Goal: Task Accomplishment & Management: Manage account settings

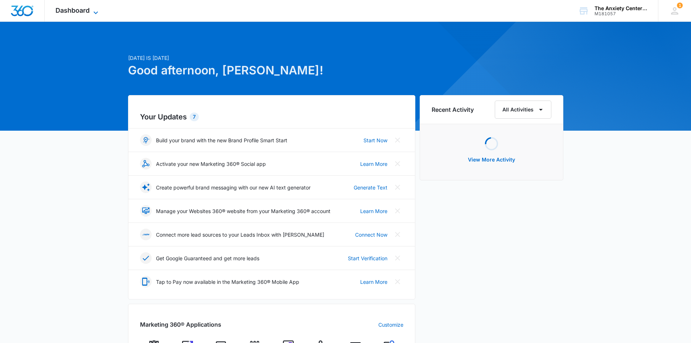
click at [94, 11] on icon at bounding box center [95, 12] width 9 height 9
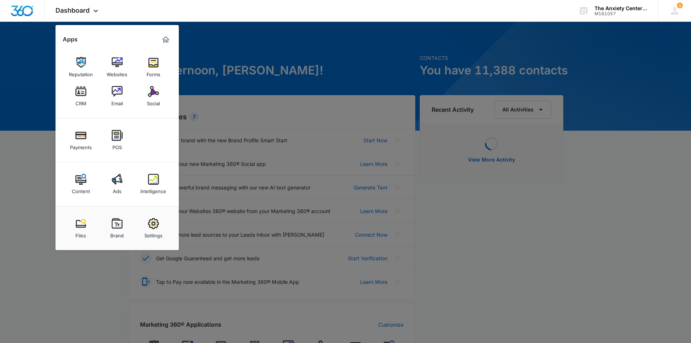
drag, startPoint x: 82, startPoint y: 91, endPoint x: 95, endPoint y: 93, distance: 13.6
click at [82, 91] on img at bounding box center [80, 91] width 11 height 11
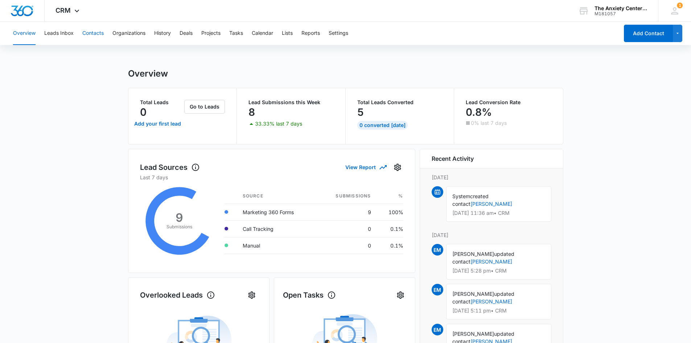
click at [88, 31] on button "Contacts" at bounding box center [92, 33] width 21 height 23
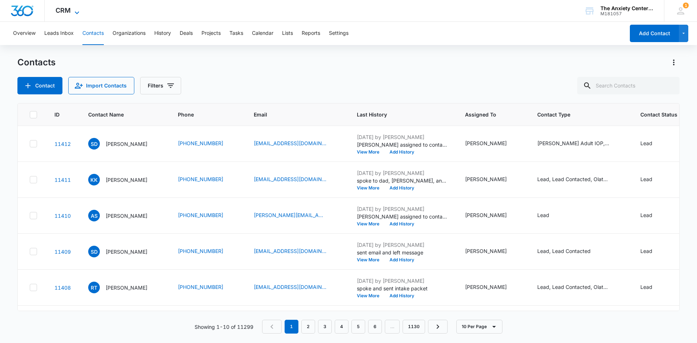
click at [77, 13] on icon at bounding box center [77, 12] width 4 height 3
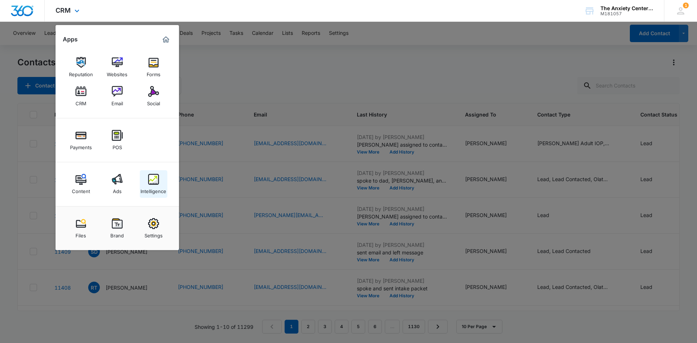
click at [156, 175] on img at bounding box center [153, 179] width 11 height 11
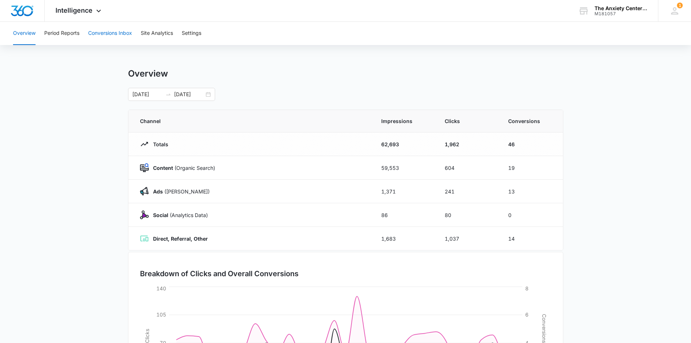
click at [94, 33] on button "Conversions Inbox" at bounding box center [110, 33] width 44 height 23
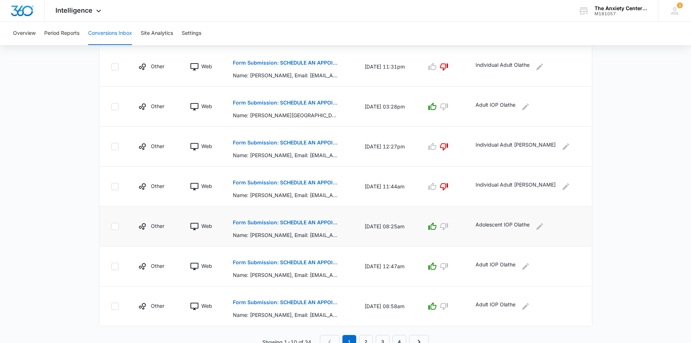
scroll to position [307, 0]
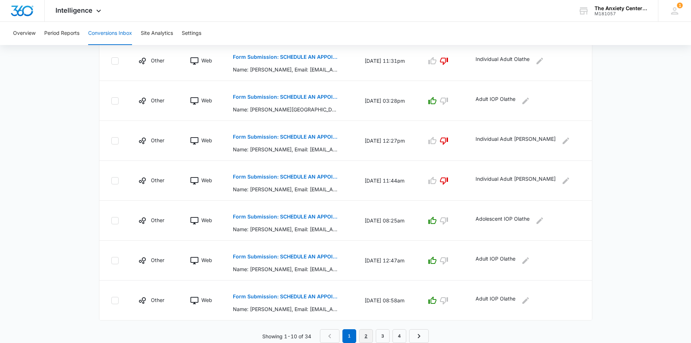
click at [366, 334] on link "2" at bounding box center [366, 336] width 14 height 14
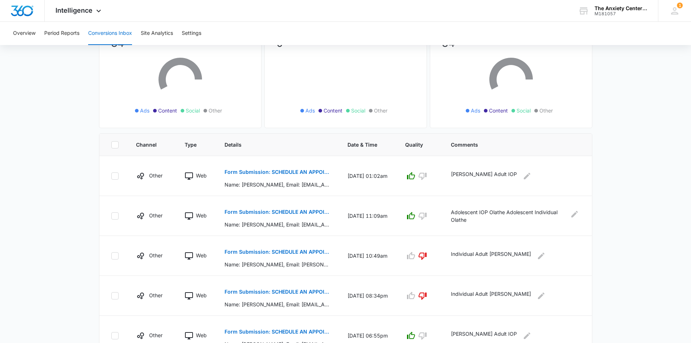
scroll to position [145, 0]
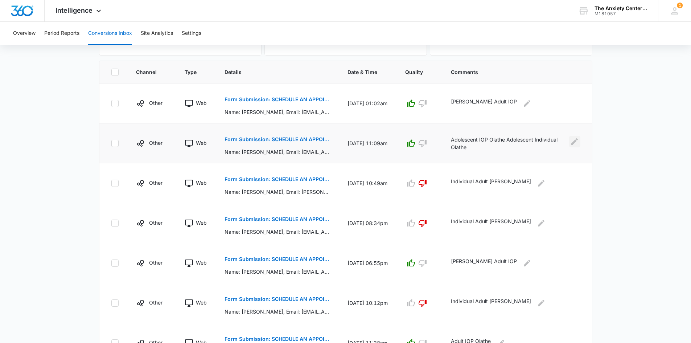
click at [576, 144] on icon "Edit Comments" at bounding box center [575, 141] width 9 height 9
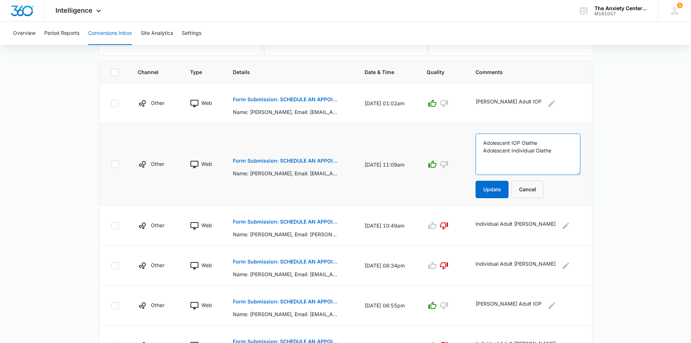
drag, startPoint x: 499, startPoint y: 152, endPoint x: 571, endPoint y: 154, distance: 71.5
click at [571, 154] on textarea "Adolescent IOP Olathe Adolescent Individual Olathe" at bounding box center [528, 154] width 105 height 41
click at [544, 188] on button "Cancel" at bounding box center [528, 189] width 32 height 17
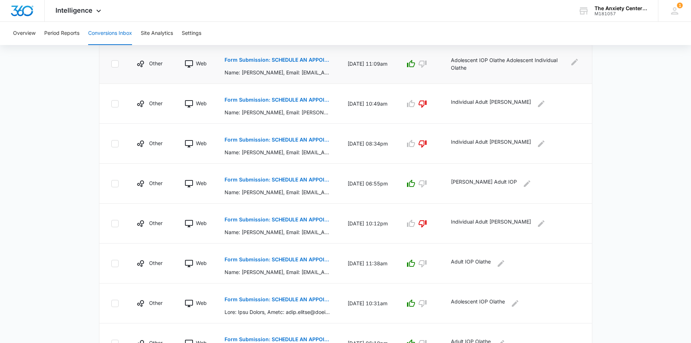
scroll to position [307, 0]
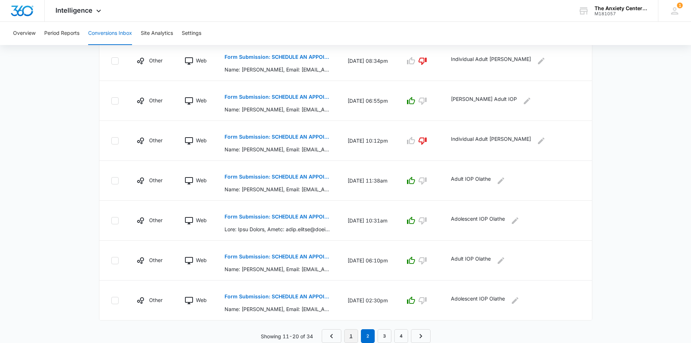
click at [350, 334] on link "1" at bounding box center [351, 336] width 14 height 14
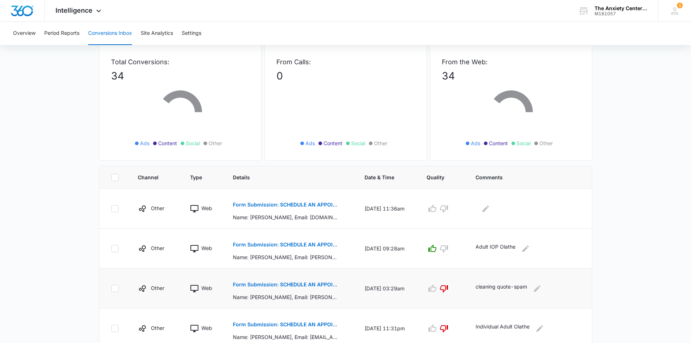
scroll to position [109, 0]
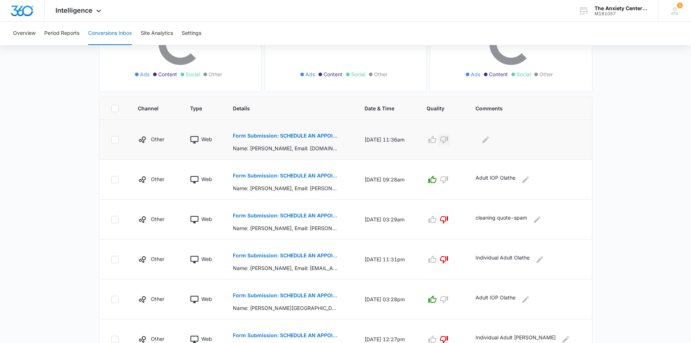
click at [449, 139] on icon "button" at bounding box center [444, 139] width 9 height 9
click at [490, 140] on icon "Edit Comments" at bounding box center [486, 139] width 9 height 9
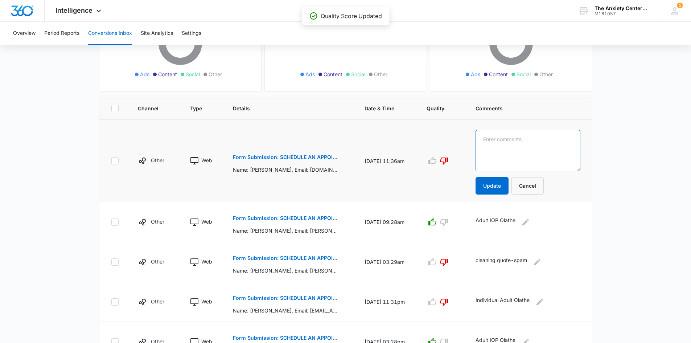
paste textarea "Adolescent Individual Olathe"
type textarea "Adolescent Individual Olathe"
click at [508, 189] on button "Update" at bounding box center [492, 185] width 33 height 17
click at [509, 184] on button "Update" at bounding box center [492, 185] width 33 height 17
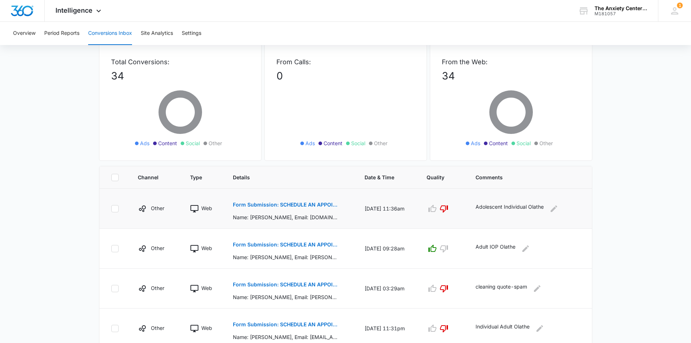
scroll to position [0, 0]
